Goal: Information Seeking & Learning: Find contact information

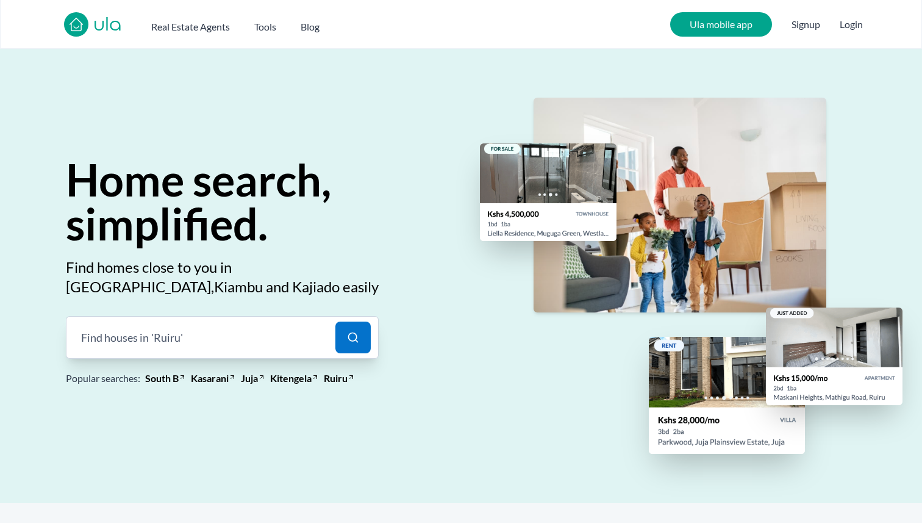
click at [850, 24] on button "Login" at bounding box center [851, 24] width 23 height 15
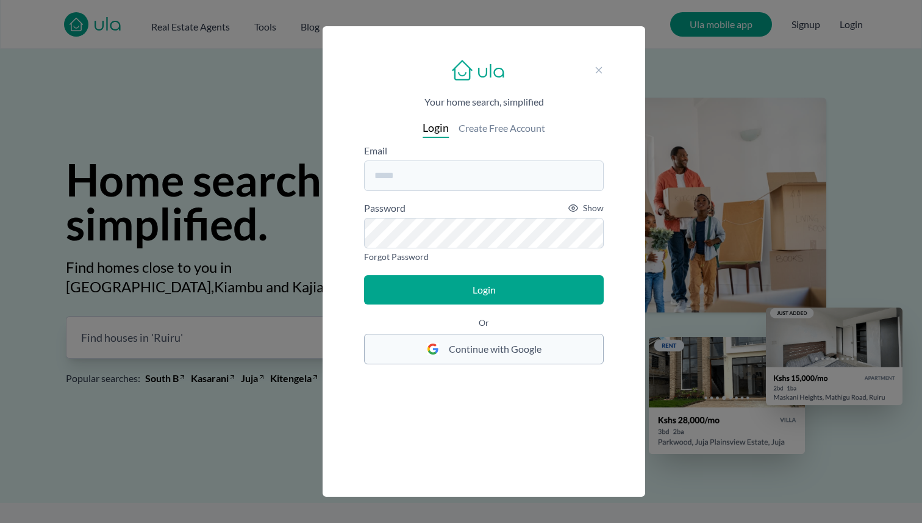
click at [485, 354] on span "Continue with Google" at bounding box center [495, 349] width 93 height 15
click at [479, 354] on span "Continue with Google" at bounding box center [495, 349] width 93 height 15
click at [417, 184] on input "email" at bounding box center [484, 175] width 240 height 30
click at [476, 131] on span "Create Free Account" at bounding box center [502, 128] width 87 height 15
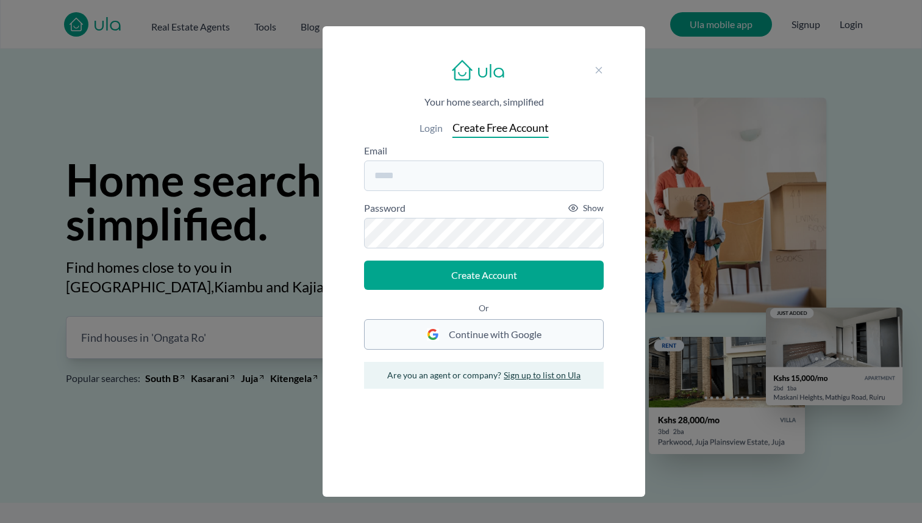
click at [468, 332] on span "Continue with Google" at bounding box center [495, 334] width 93 height 15
click at [602, 66] on icon at bounding box center [599, 70] width 10 height 10
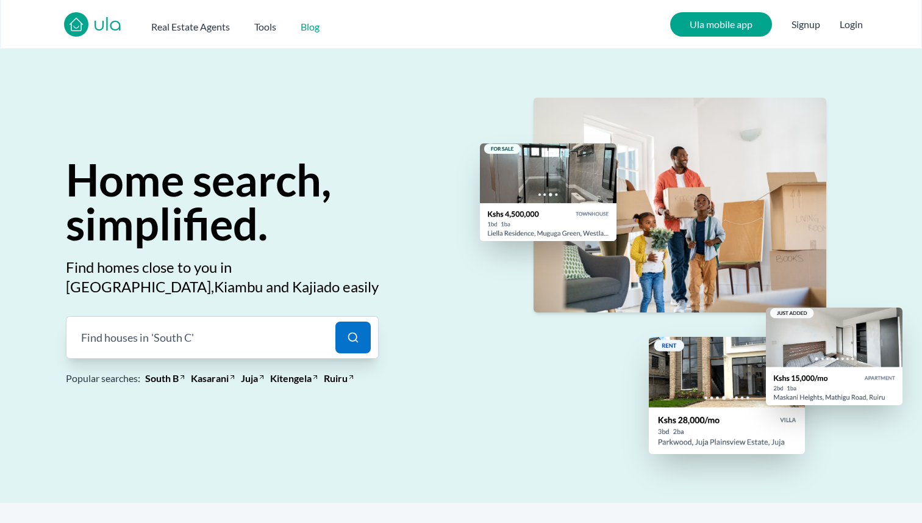
click at [304, 24] on h2 "Blog" at bounding box center [310, 27] width 19 height 15
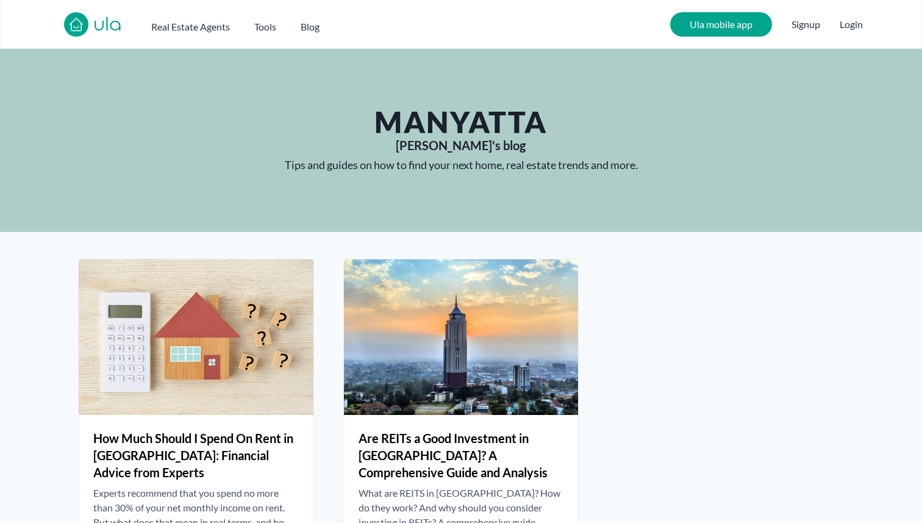
click at [265, 34] on div "ula Real Estate Agents Tools Blog" at bounding box center [204, 24] width 280 height 24
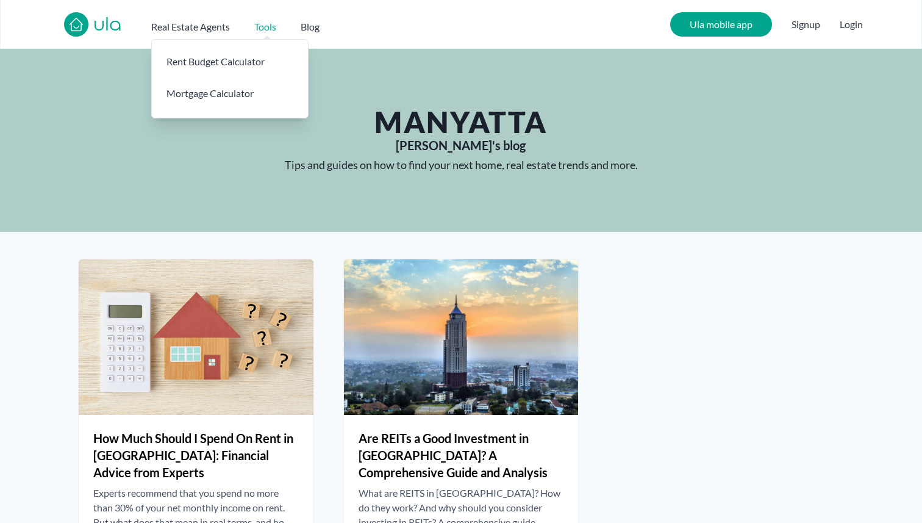
click at [265, 29] on h2 "Tools" at bounding box center [265, 27] width 22 height 15
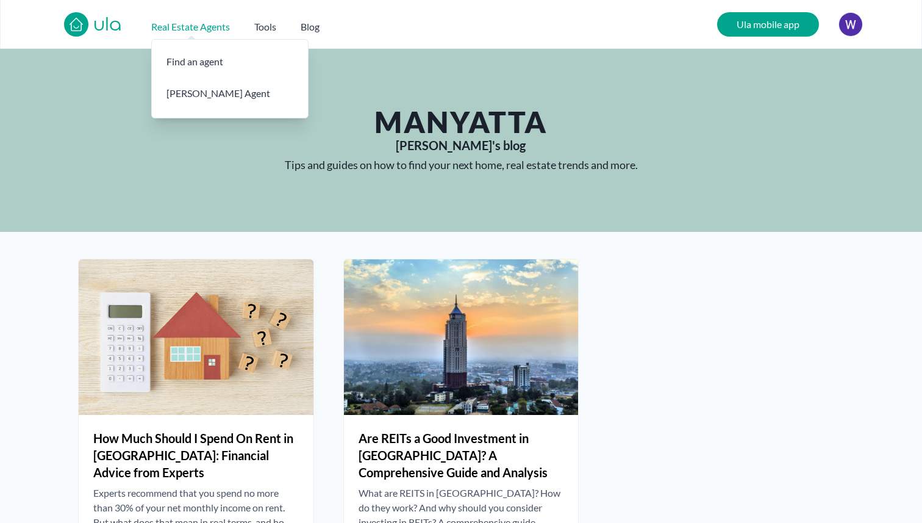
click at [177, 22] on h2 "Real Estate Agents" at bounding box center [190, 27] width 79 height 15
click at [190, 68] on h3 "Find an agent" at bounding box center [230, 61] width 156 height 29
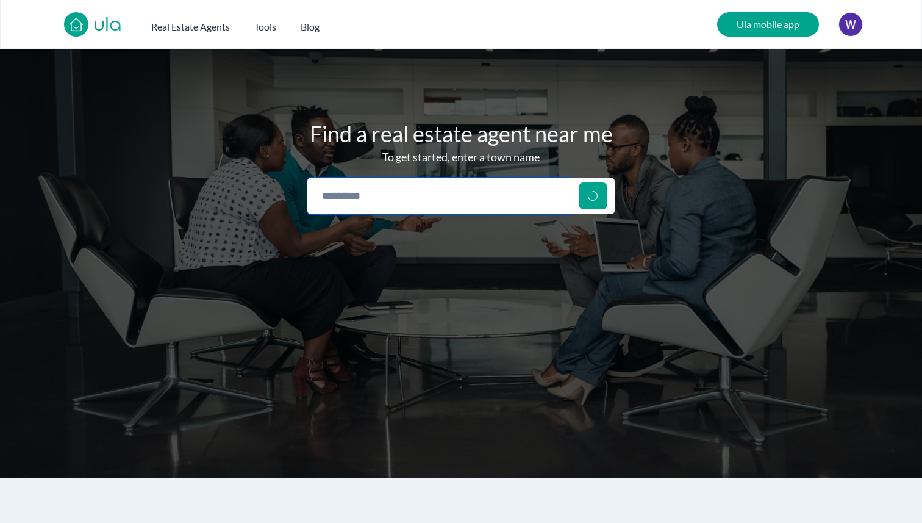
click at [347, 210] on input "search" at bounding box center [439, 195] width 264 height 37
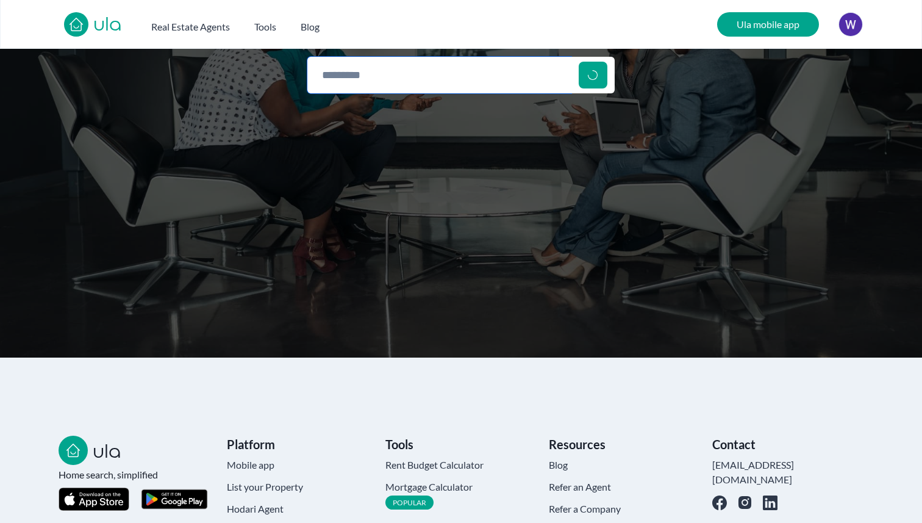
scroll to position [141, 0]
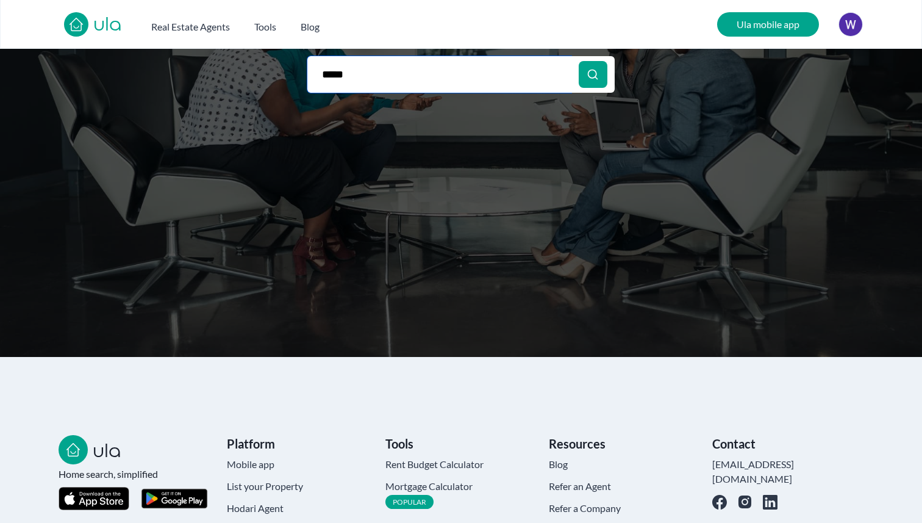
type input "*****"
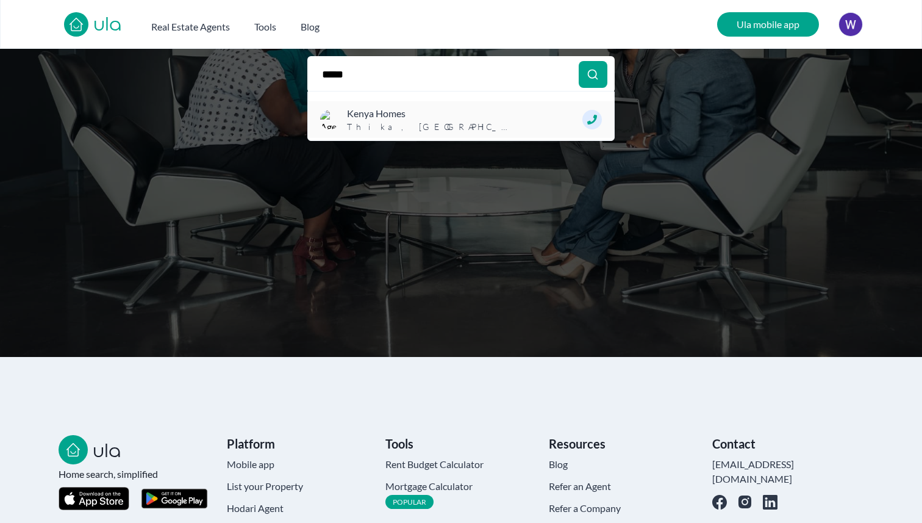
click at [387, 126] on span "[GEOGRAPHIC_DATA] , [GEOGRAPHIC_DATA]" at bounding box center [429, 127] width 165 height 12
